Goal: Information Seeking & Learning: Learn about a topic

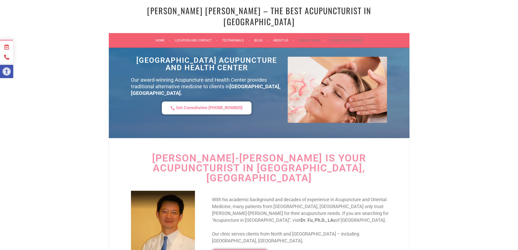
click at [339, 37] on link "Conditions Treated" at bounding box center [346, 40] width 32 height 6
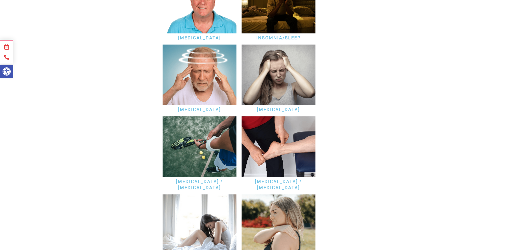
scroll to position [739, 0]
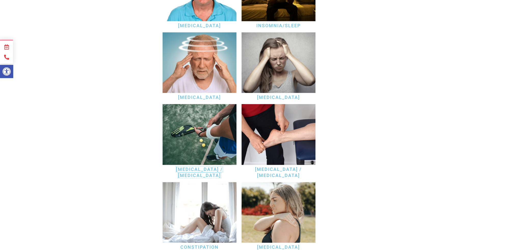
click at [194, 167] on link "Tennis Elbow / Golfer's Elbow" at bounding box center [199, 172] width 47 height 11
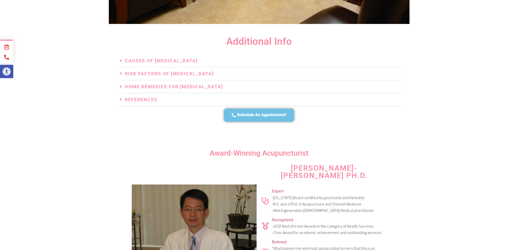
scroll to position [1121, 0]
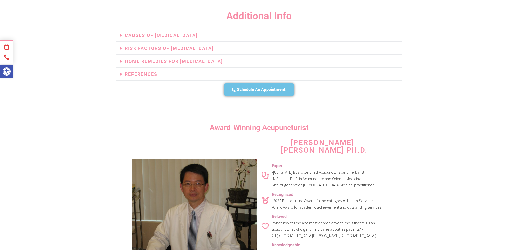
click at [121, 46] on icon at bounding box center [121, 48] width 2 height 5
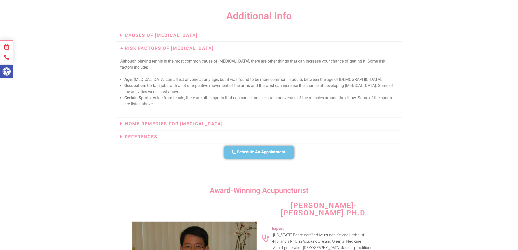
click at [121, 46] on icon at bounding box center [122, 48] width 5 height 5
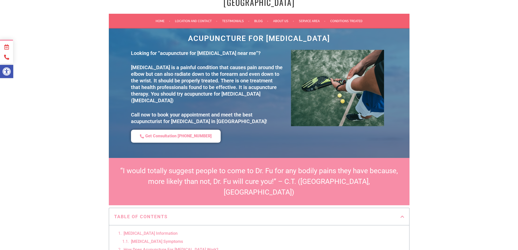
scroll to position [0, 0]
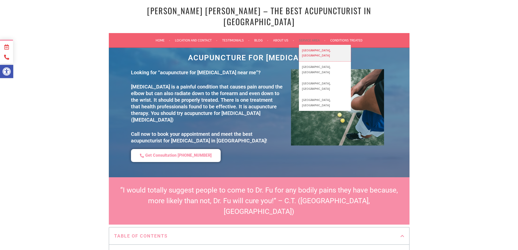
click at [308, 45] on link "[GEOGRAPHIC_DATA], [GEOGRAPHIC_DATA]" at bounding box center [325, 53] width 52 height 17
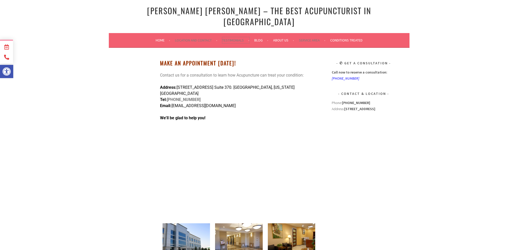
click at [240, 37] on link "Testimonials" at bounding box center [235, 40] width 27 height 6
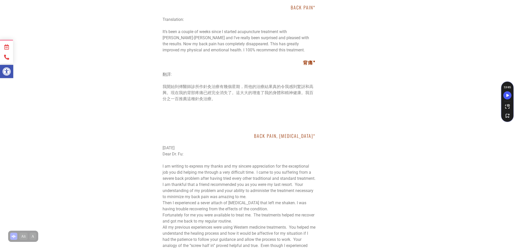
scroll to position [2878, 0]
